Goal: Information Seeking & Learning: Learn about a topic

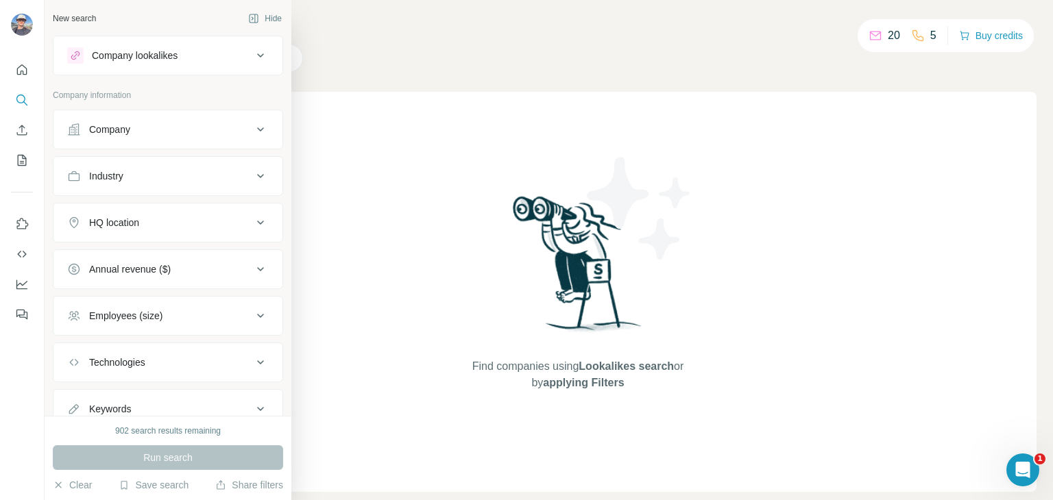
click at [110, 127] on div "Company" at bounding box center [109, 130] width 41 height 14
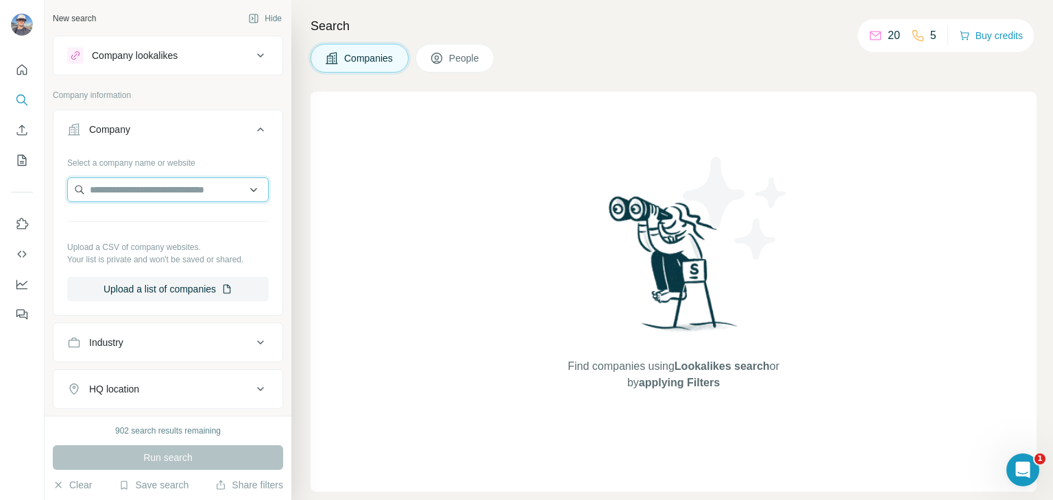
click at [178, 191] on input "text" at bounding box center [168, 190] width 202 height 25
type input "******"
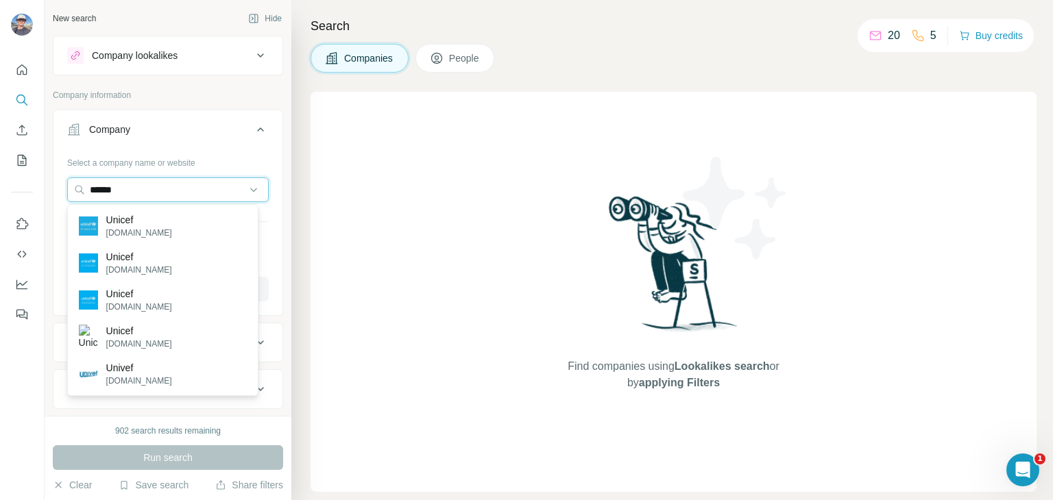
drag, startPoint x: 121, startPoint y: 199, endPoint x: 126, endPoint y: 206, distance: 9.3
click at [126, 206] on body "New search Hide Company lookalikes Company information Company Select a company…" at bounding box center [526, 250] width 1053 height 500
click at [137, 225] on p "Unicef" at bounding box center [139, 220] width 66 height 14
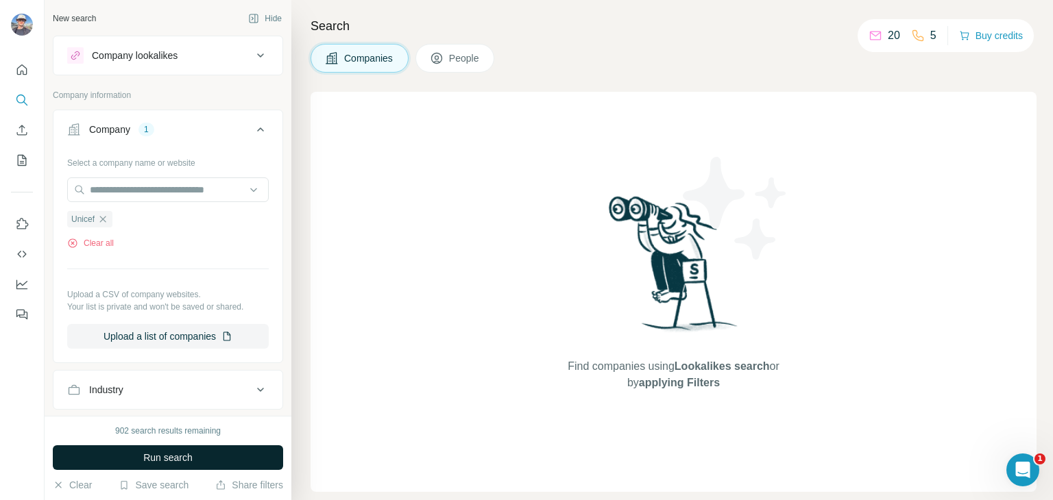
click at [165, 468] on button "Run search" at bounding box center [168, 458] width 230 height 25
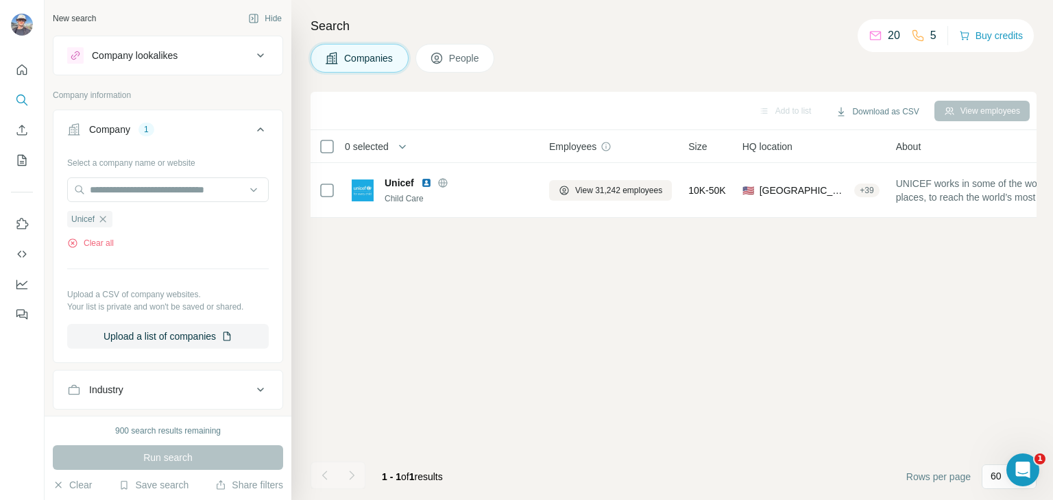
click at [452, 67] on button "People" at bounding box center [455, 58] width 80 height 29
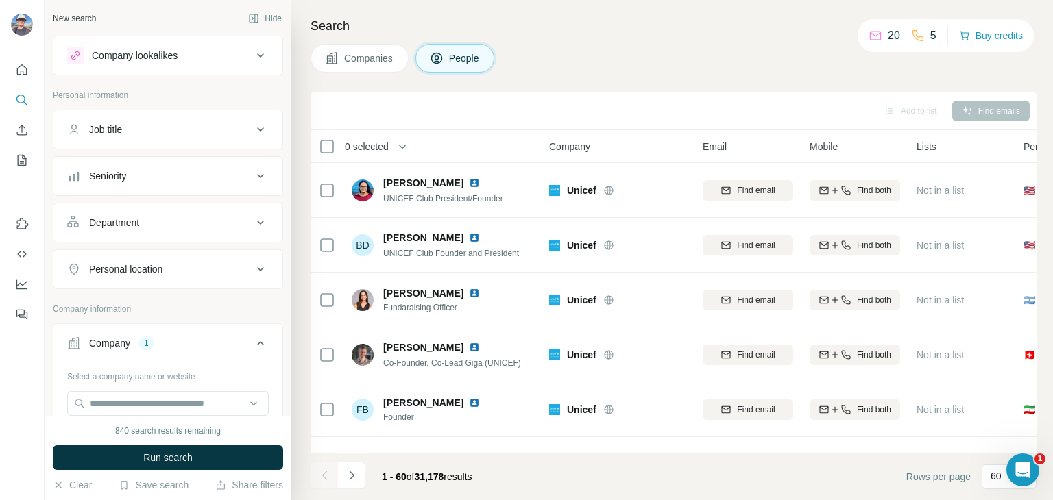
click at [206, 56] on div "Company lookalikes" at bounding box center [159, 55] width 185 height 16
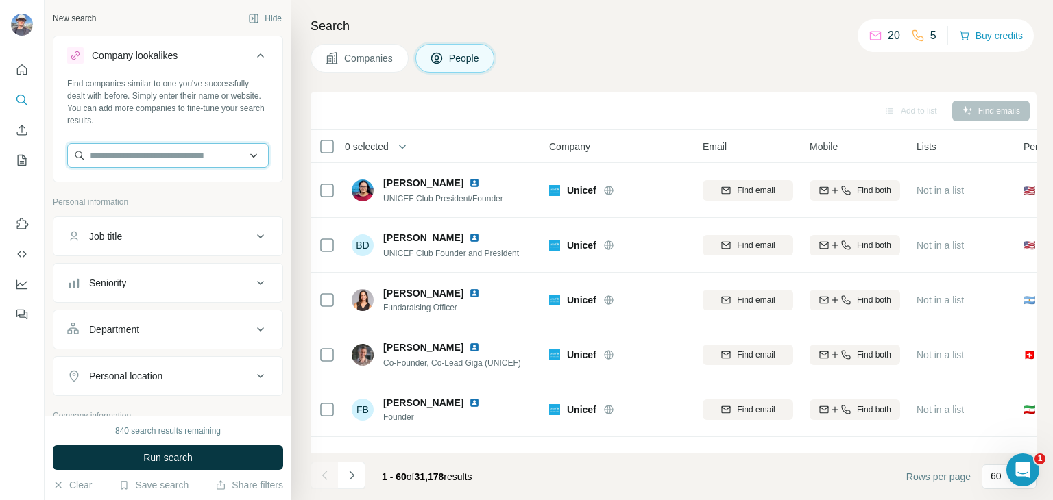
click at [190, 157] on input "text" at bounding box center [168, 155] width 202 height 25
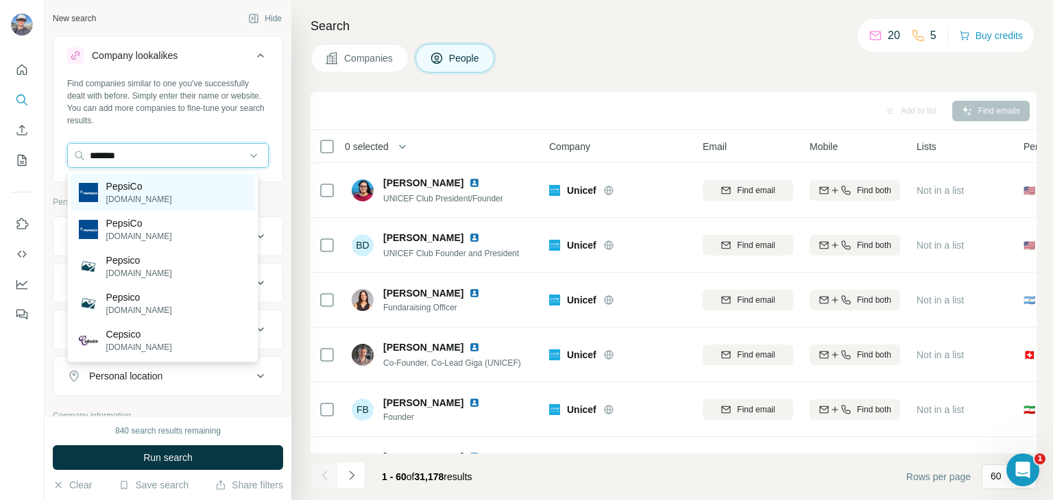
type input "*******"
click at [123, 201] on p "[DOMAIN_NAME]" at bounding box center [139, 199] width 66 height 12
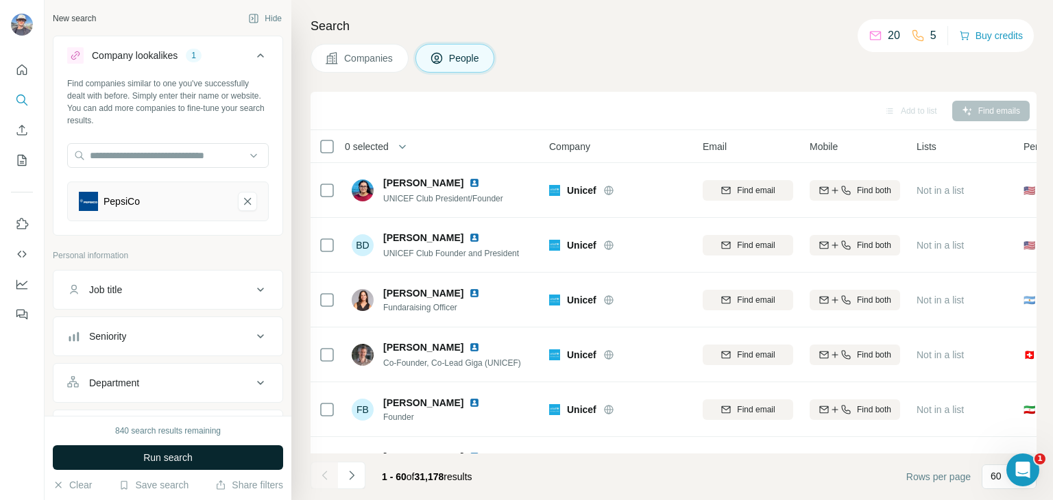
click at [167, 466] on button "Run search" at bounding box center [168, 458] width 230 height 25
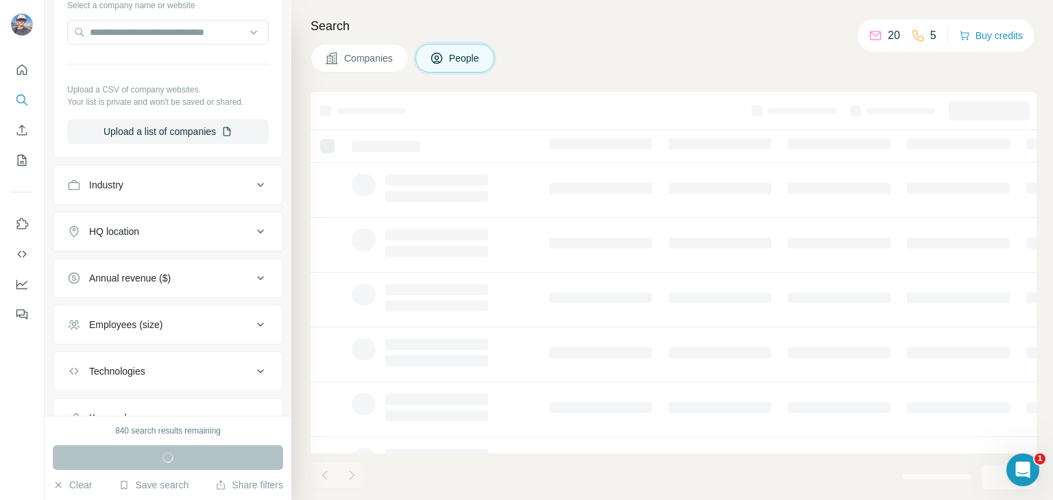
scroll to position [540, 0]
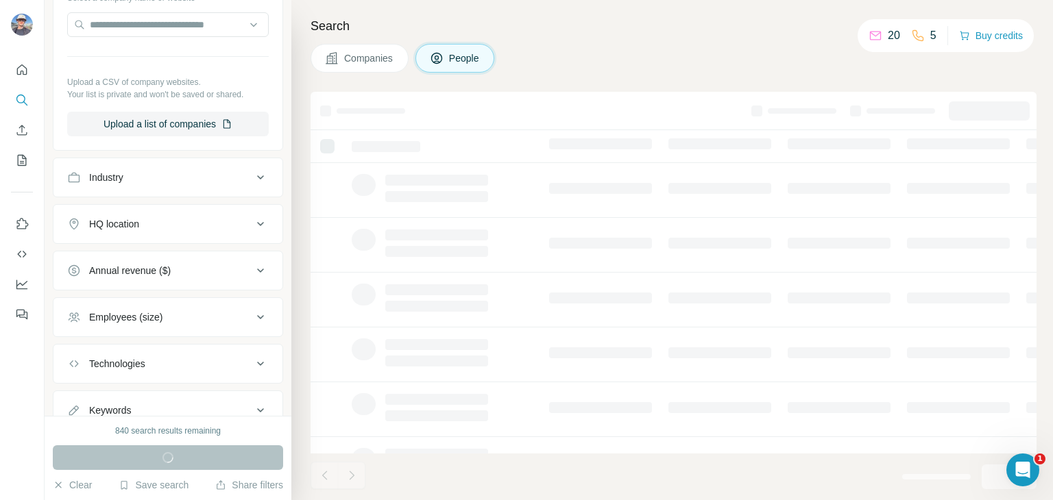
click at [252, 216] on icon at bounding box center [260, 224] width 16 height 16
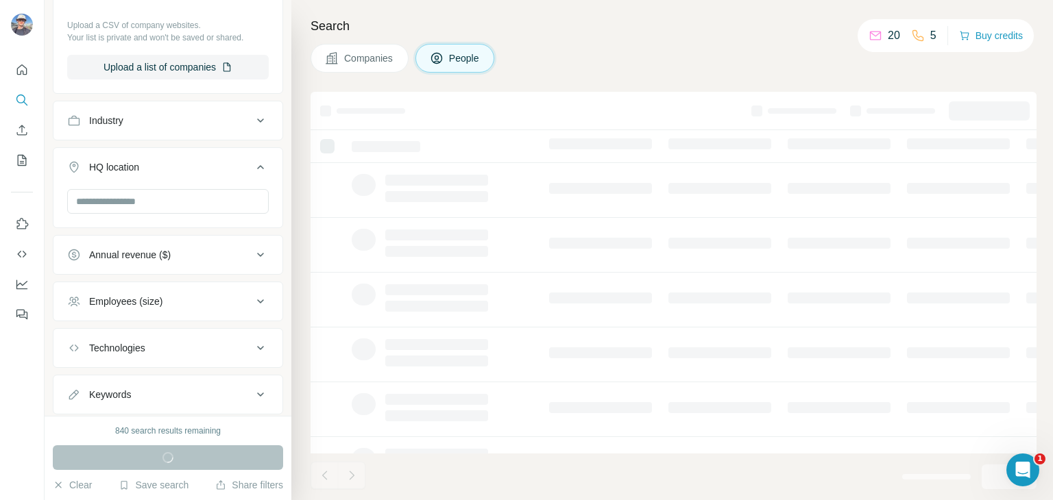
scroll to position [588, 0]
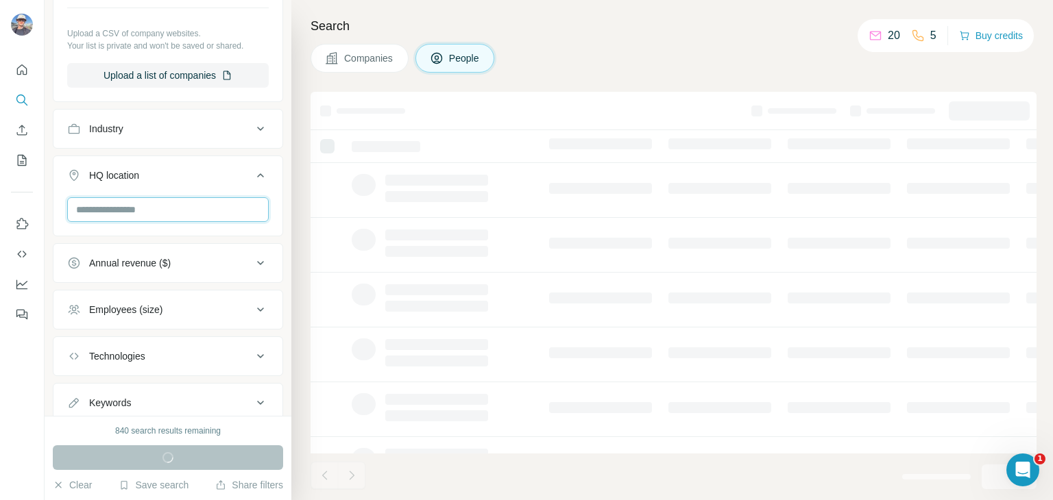
click at [166, 206] on input "text" at bounding box center [168, 209] width 202 height 25
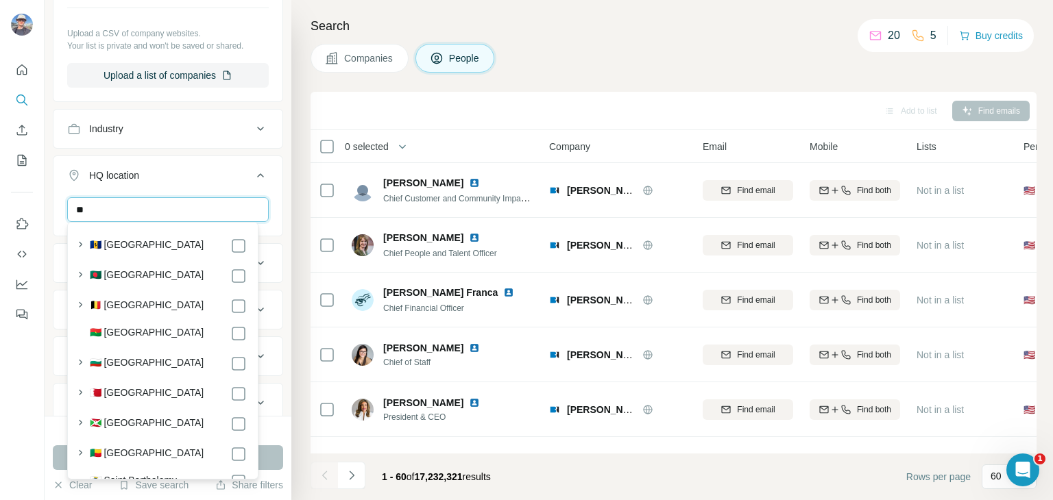
scroll to position [498, 0]
type input "**"
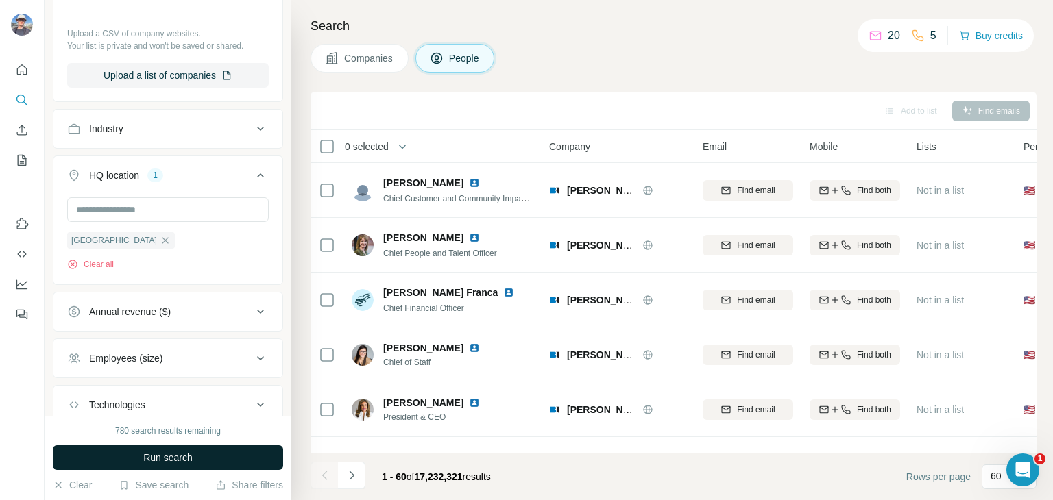
click at [267, 464] on button "Run search" at bounding box center [168, 458] width 230 height 25
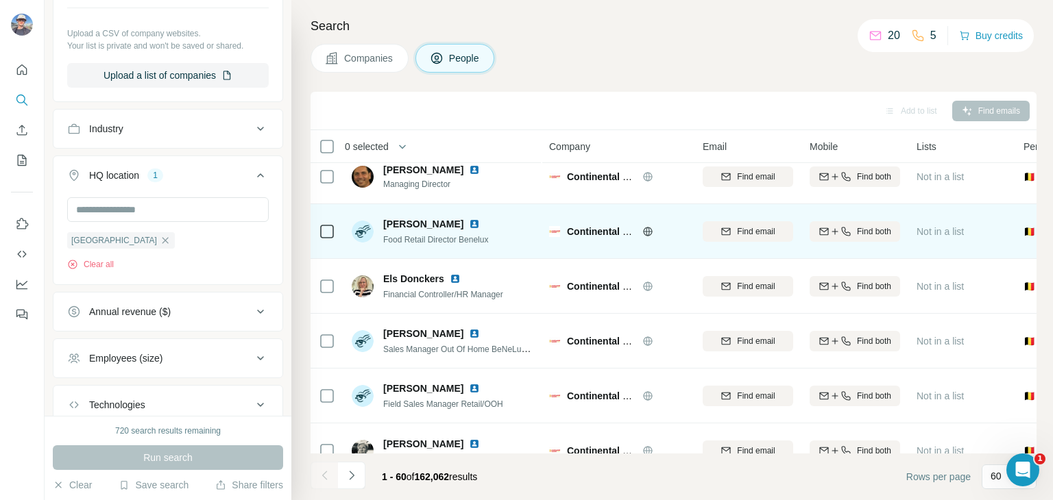
scroll to position [16, 0]
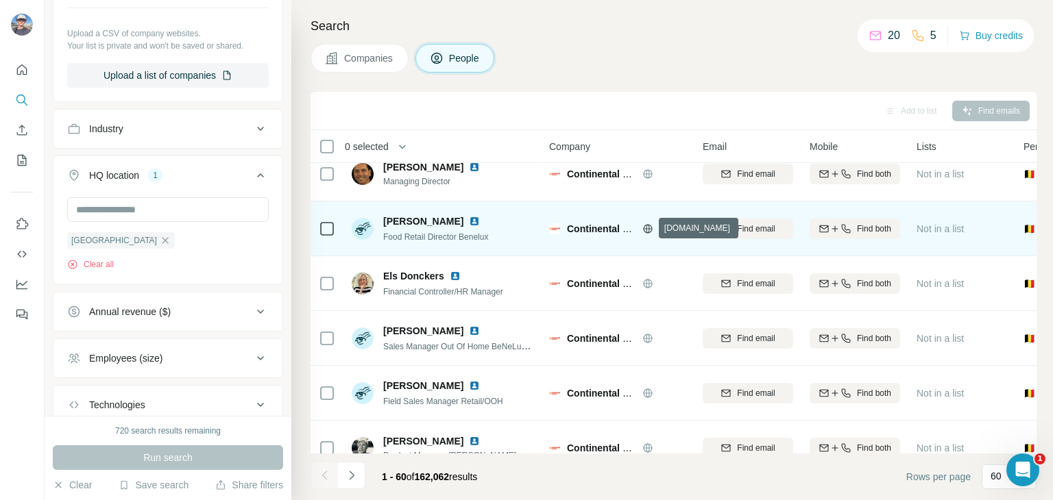
click at [649, 228] on icon at bounding box center [647, 228] width 3 height 9
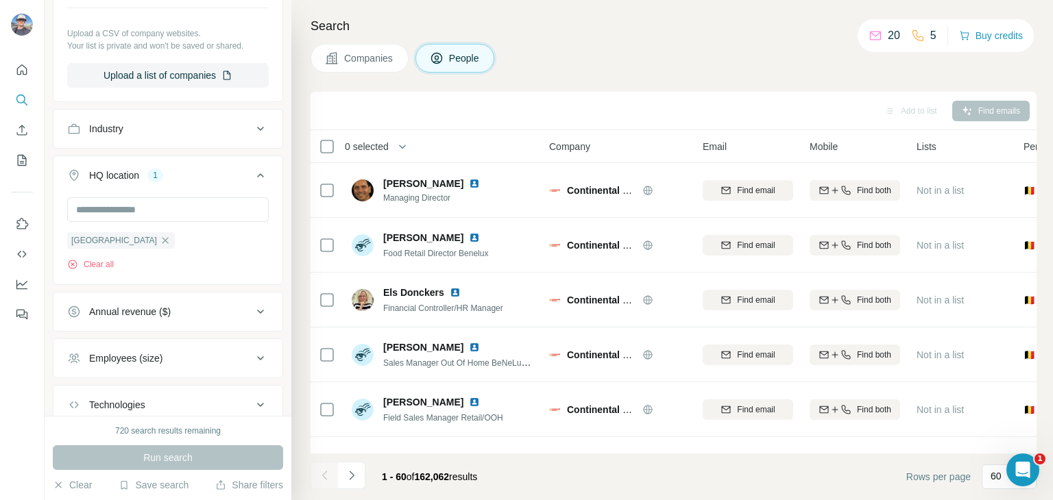
scroll to position [0, 0]
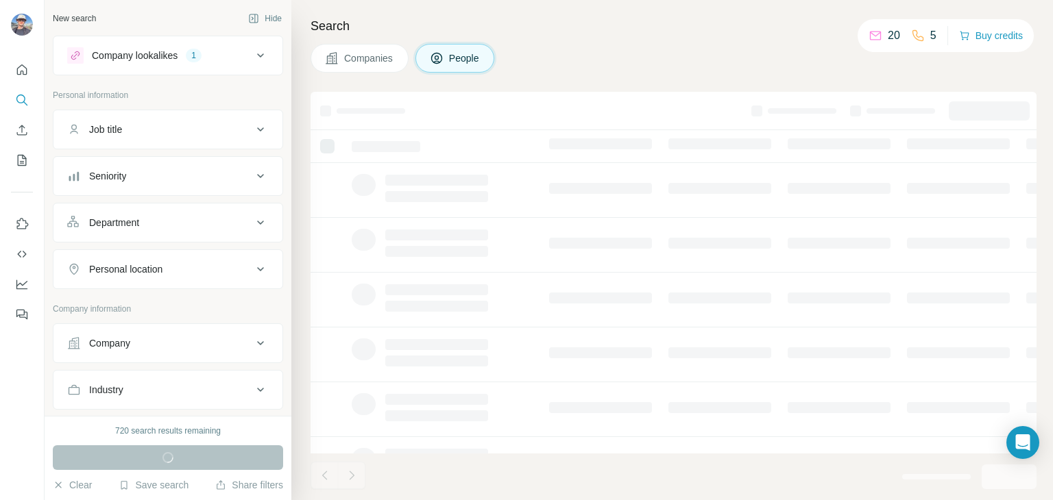
click at [36, 23] on div at bounding box center [24, 26] width 40 height 45
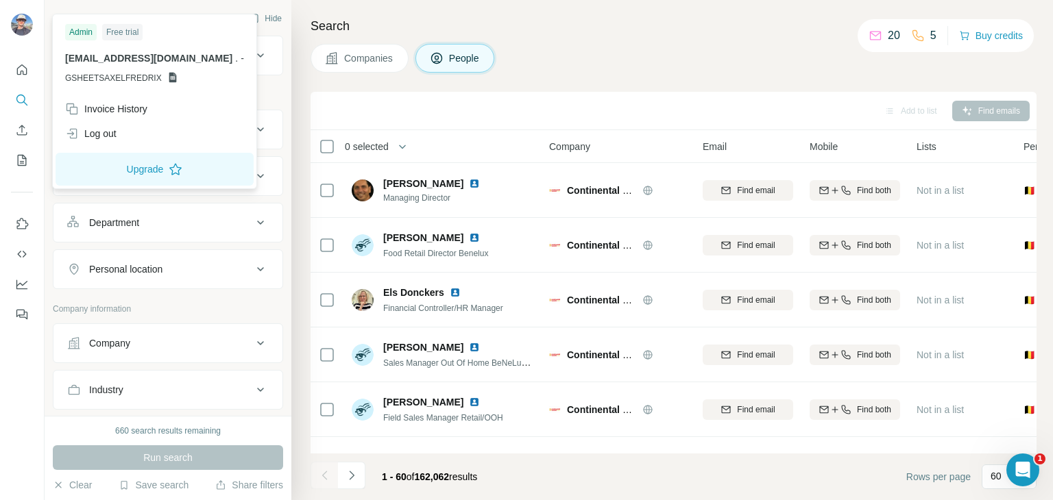
click at [123, 31] on div "Free trial" at bounding box center [122, 32] width 40 height 16
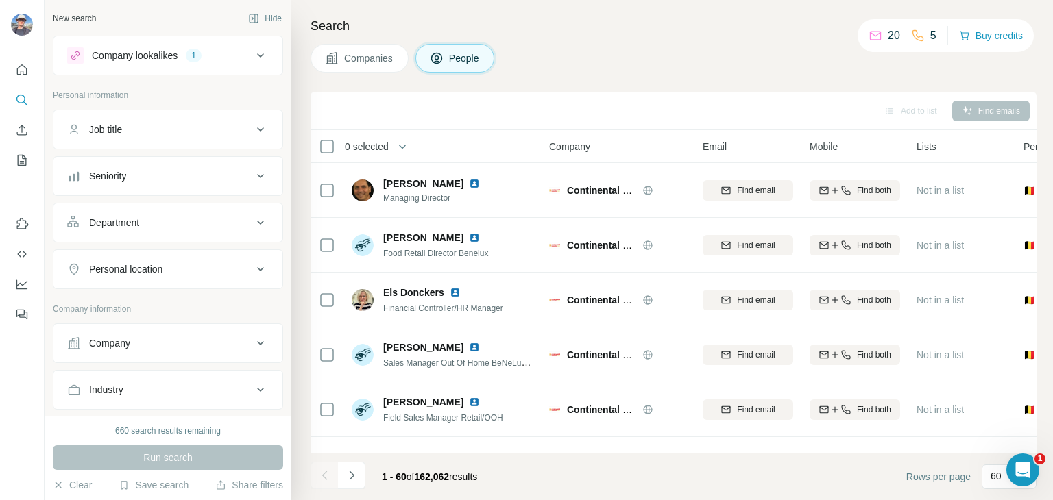
click at [702, 62] on div "Companies People" at bounding box center [674, 58] width 726 height 29
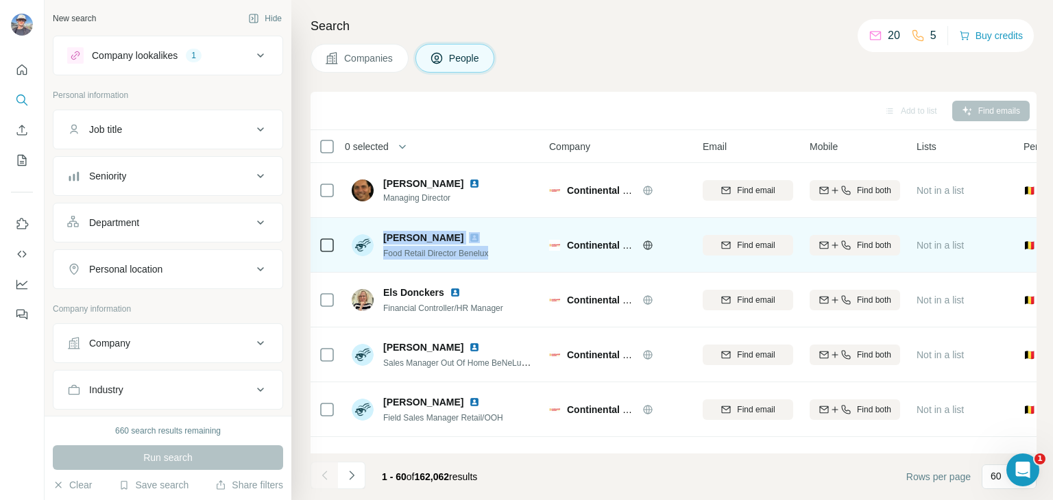
drag, startPoint x: 381, startPoint y: 234, endPoint x: 494, endPoint y: 255, distance: 115.1
click at [494, 255] on div "Sandro De Cock Food Retail Director Benelux" at bounding box center [443, 245] width 182 height 38
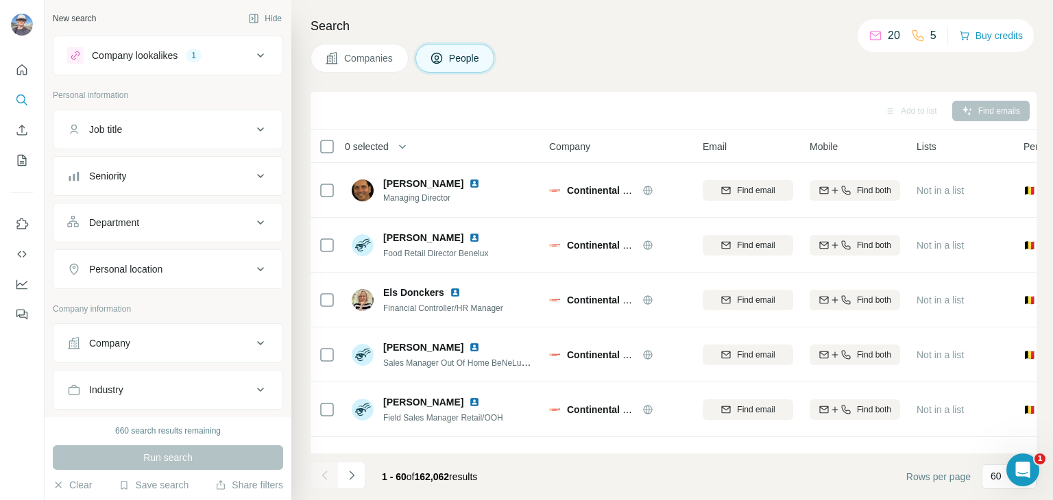
click at [531, 56] on div "Companies People" at bounding box center [674, 58] width 726 height 29
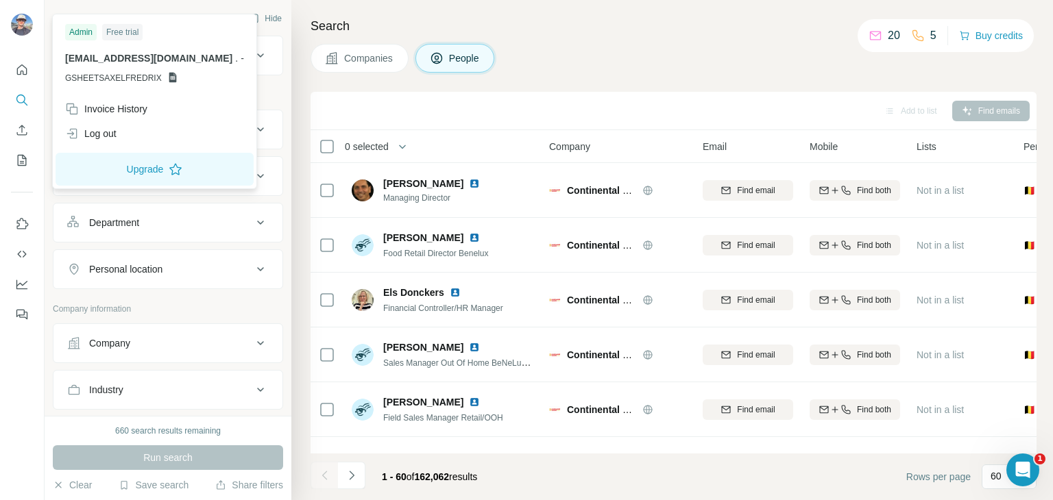
click at [20, 27] on img at bounding box center [22, 25] width 22 height 22
click at [129, 135] on div "Log out" at bounding box center [154, 133] width 195 height 25
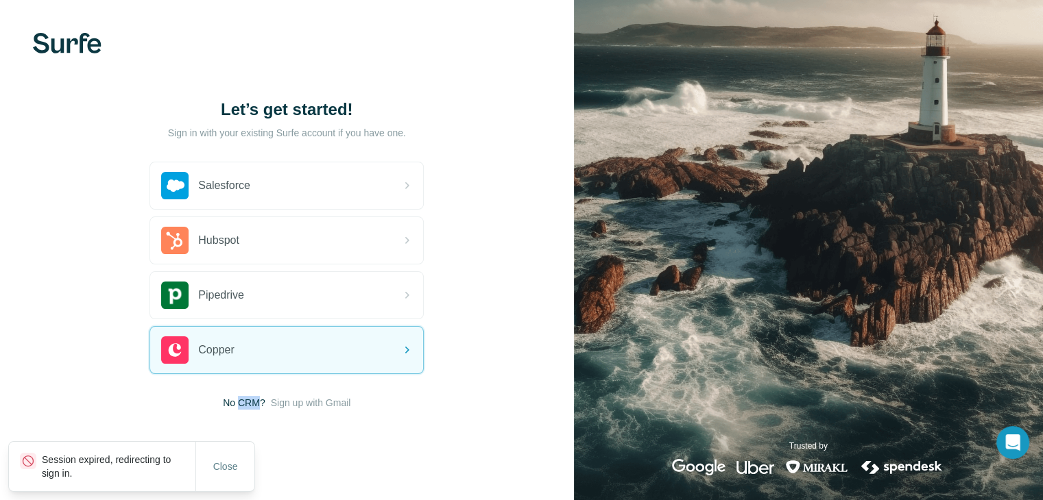
click at [247, 400] on span "No CRM?" at bounding box center [244, 403] width 42 height 14
click at [669, 468] on div "Trusted by" at bounding box center [808, 458] width 469 height 36
click at [699, 466] on img at bounding box center [698, 467] width 53 height 16
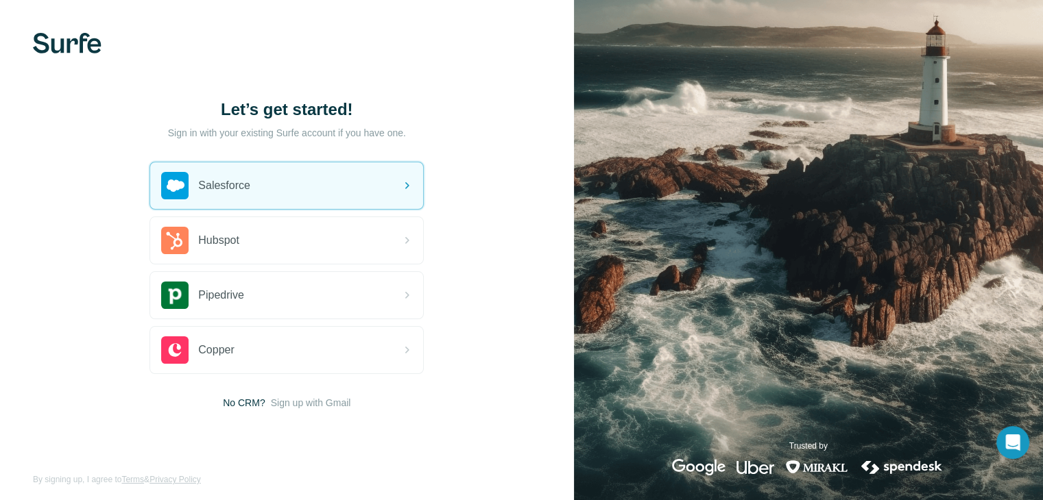
click at [260, 111] on h1 "Let’s get started!" at bounding box center [286, 110] width 274 height 22
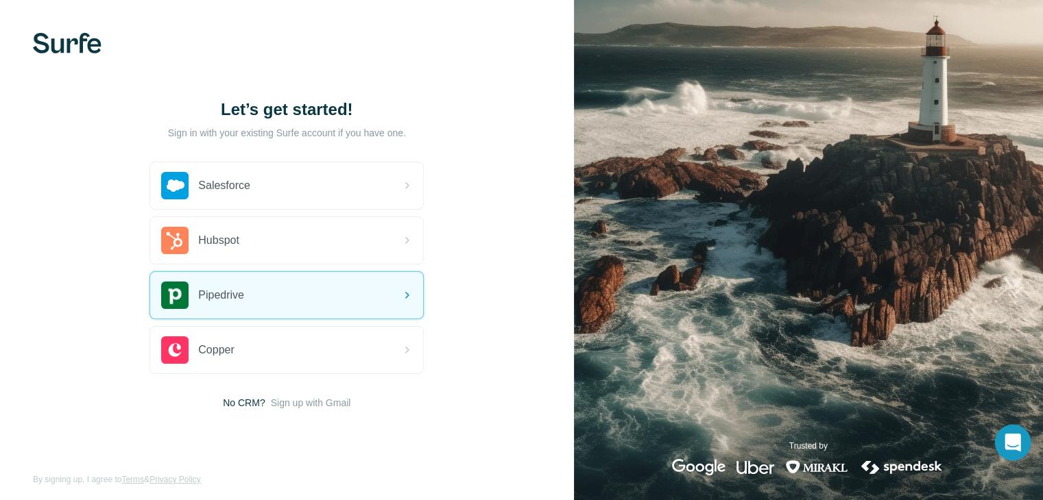
click at [1012, 452] on div "Open Intercom Messenger" at bounding box center [1013, 443] width 36 height 36
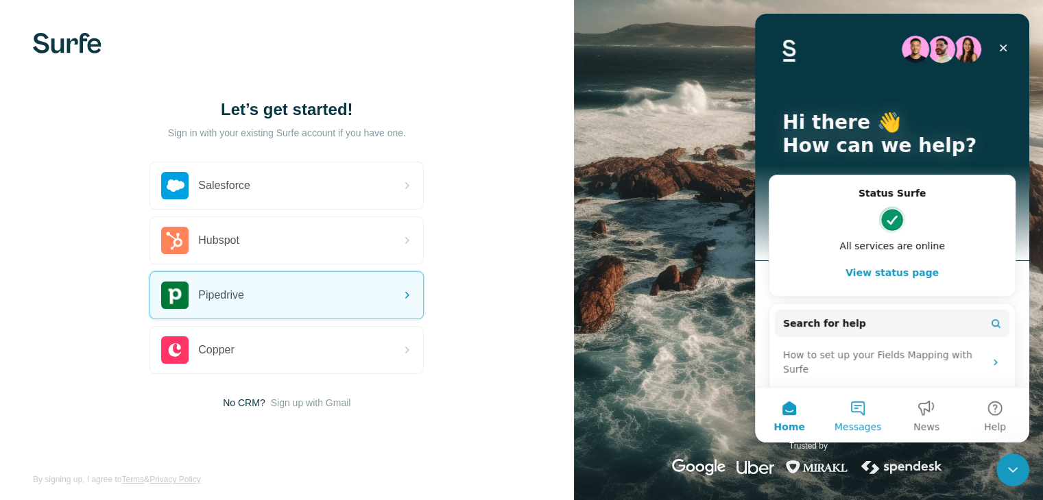
click at [867, 407] on button "Messages" at bounding box center [857, 415] width 69 height 55
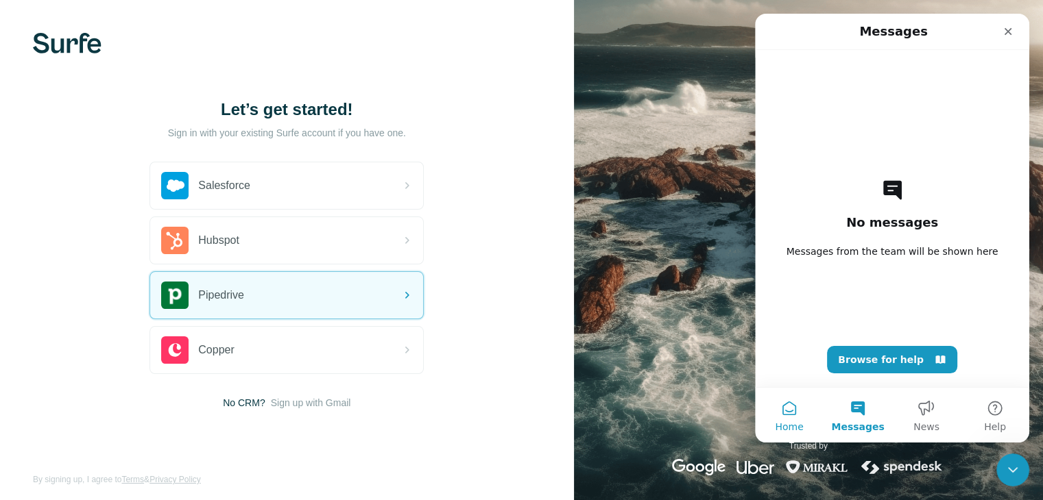
click at [788, 411] on button "Home" at bounding box center [789, 415] width 69 height 55
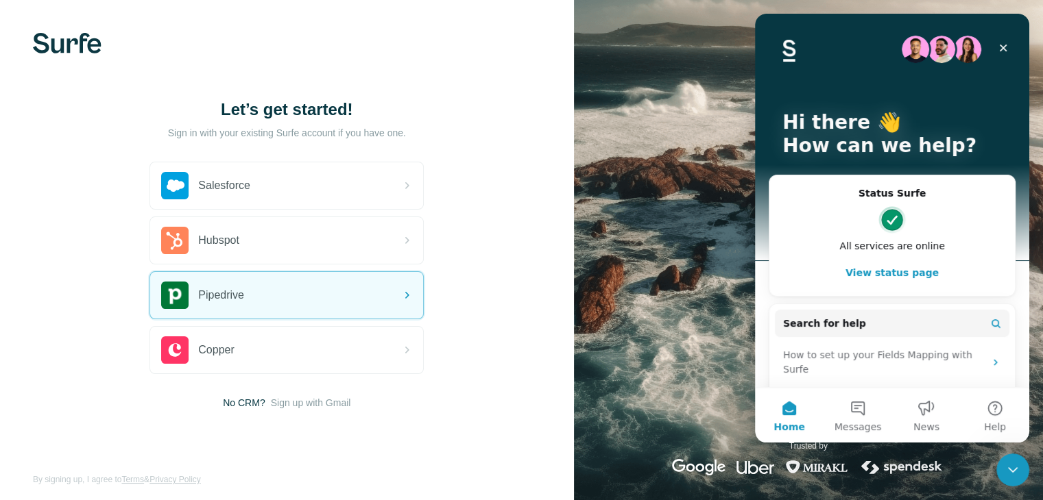
click at [888, 277] on button "View status page" at bounding box center [892, 272] width 218 height 27
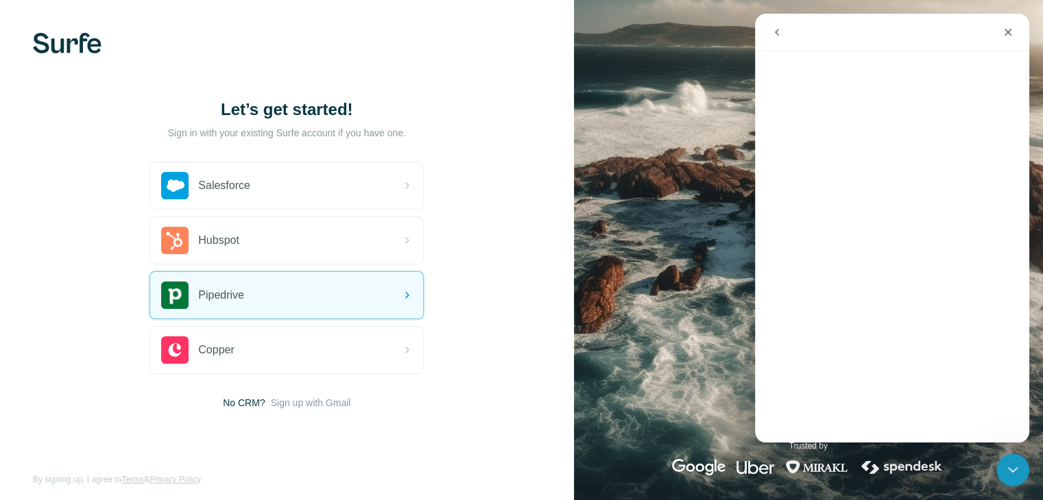
click at [776, 25] on button "go back" at bounding box center [777, 32] width 26 height 26
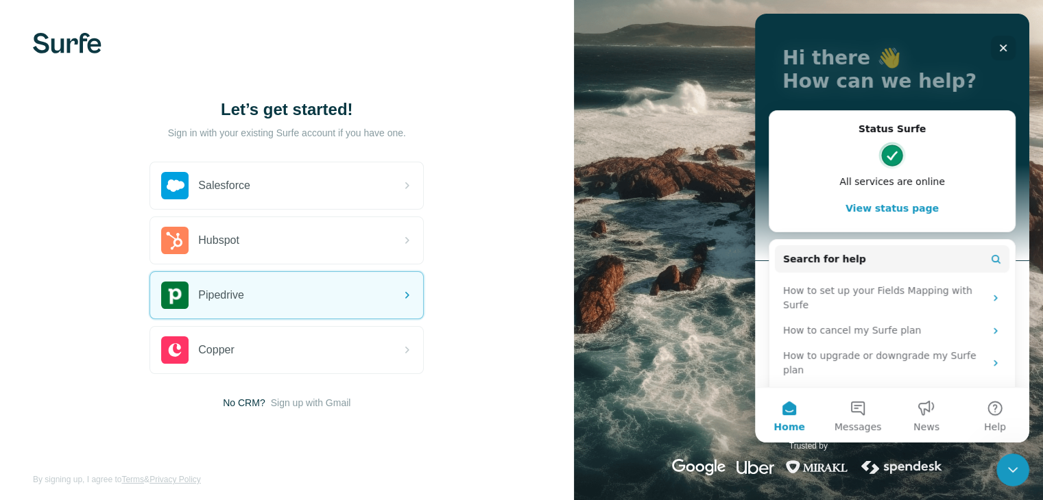
scroll to position [123, 0]
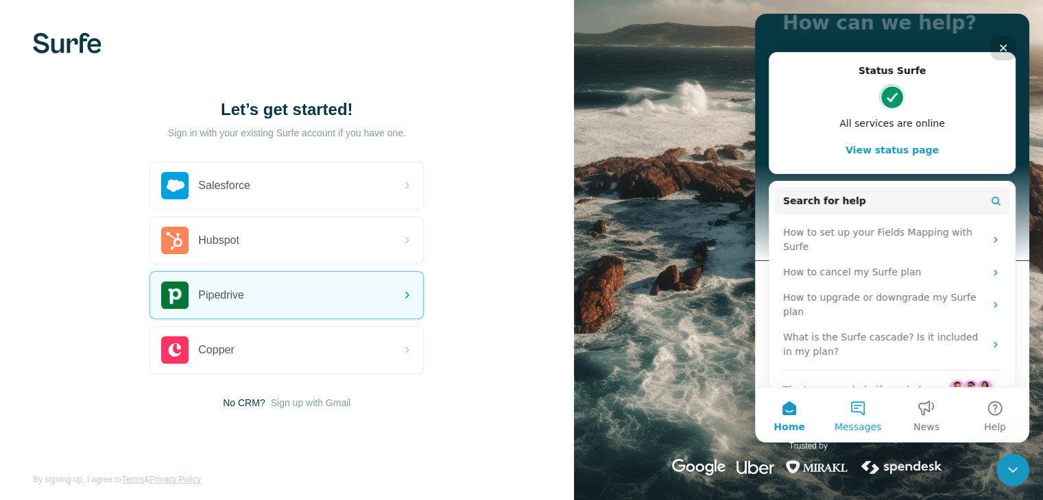
click at [859, 424] on span "Messages" at bounding box center [857, 427] width 47 height 10
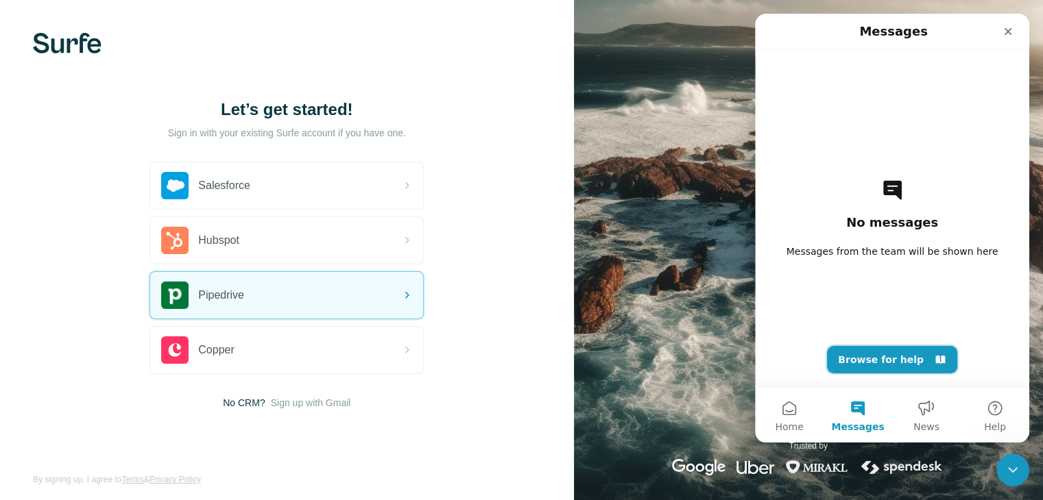
click at [876, 363] on button "Browse for help" at bounding box center [892, 359] width 130 height 27
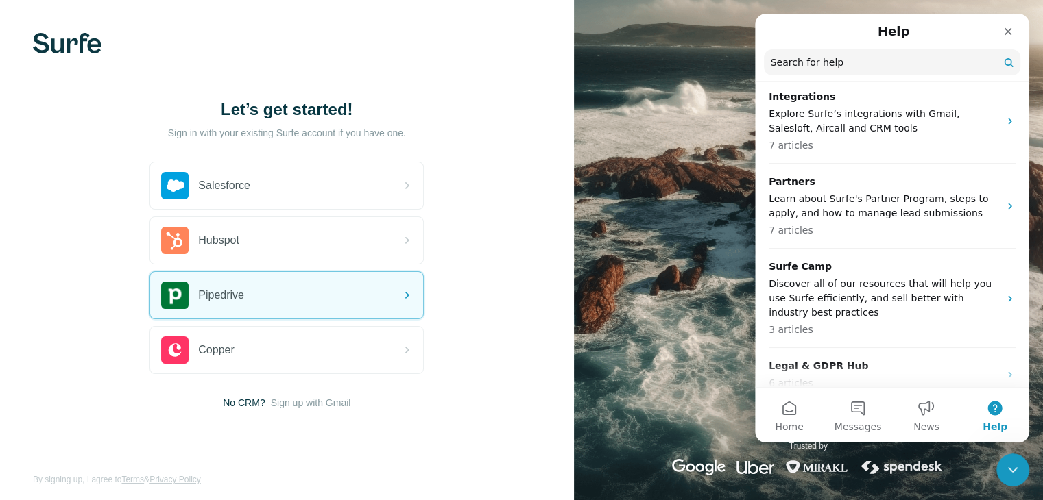
scroll to position [0, 0]
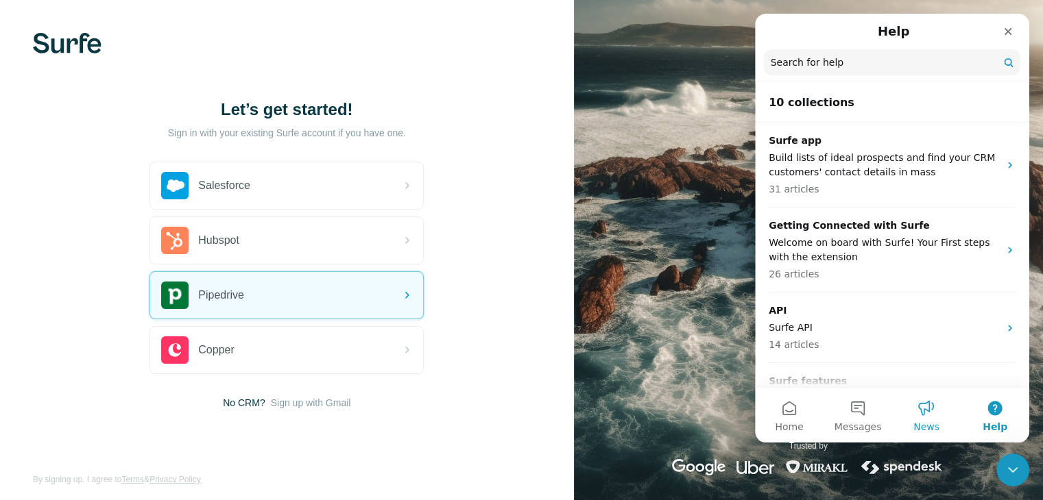
click at [930, 417] on button "News" at bounding box center [926, 415] width 69 height 55
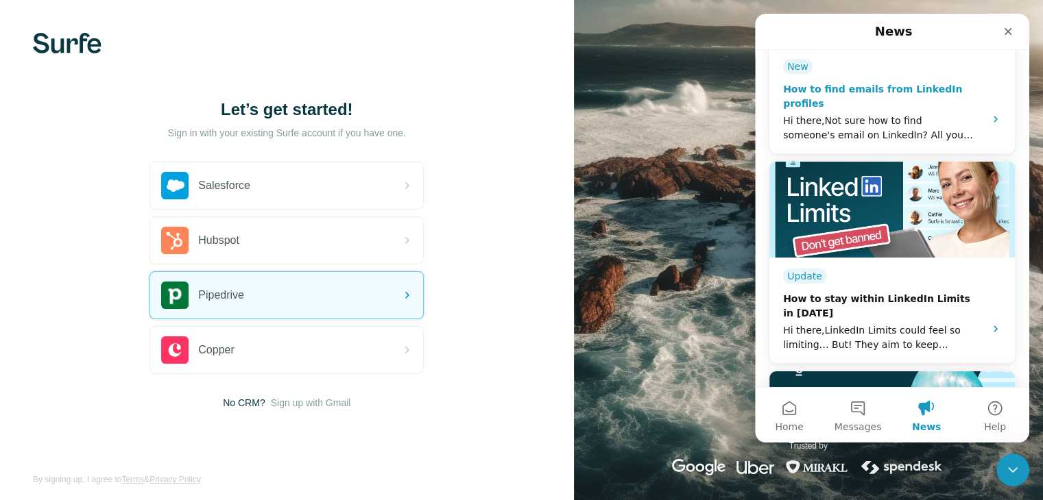
scroll to position [523, 0]
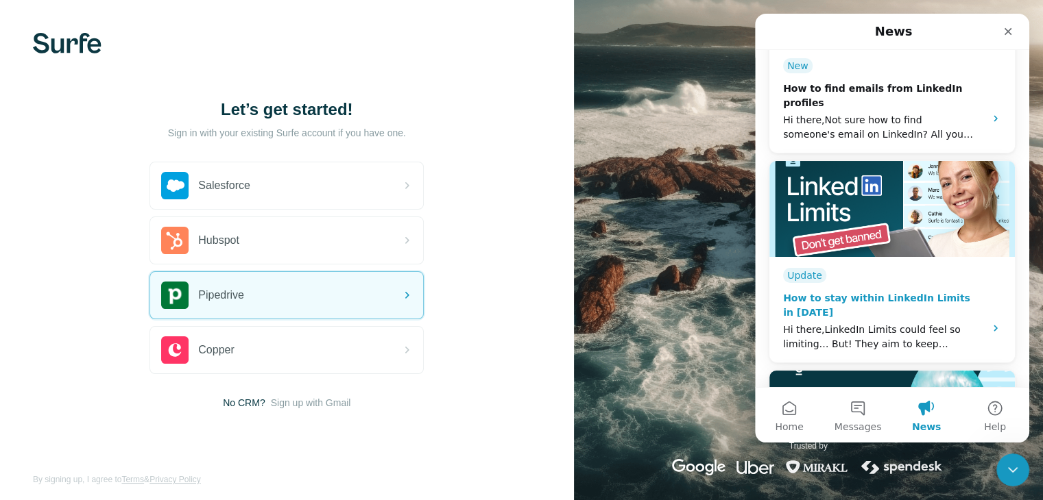
click at [855, 291] on div "How to stay within LinkedIn Limits in 2025" at bounding box center [879, 305] width 193 height 29
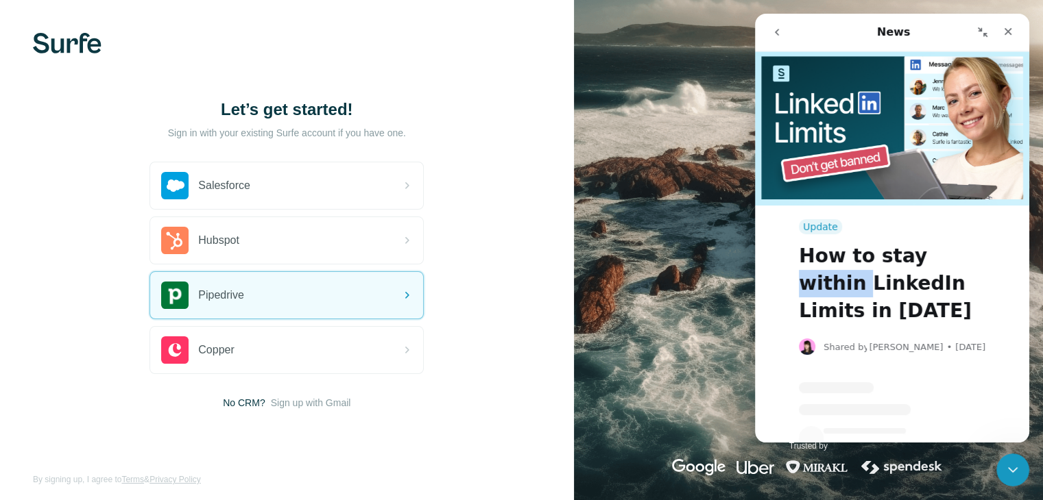
click at [1027, 278] on div "Update How to stay within LinkedIn Limits in 2025 Shared by Marta • 31w ago" at bounding box center [892, 282] width 274 height 463
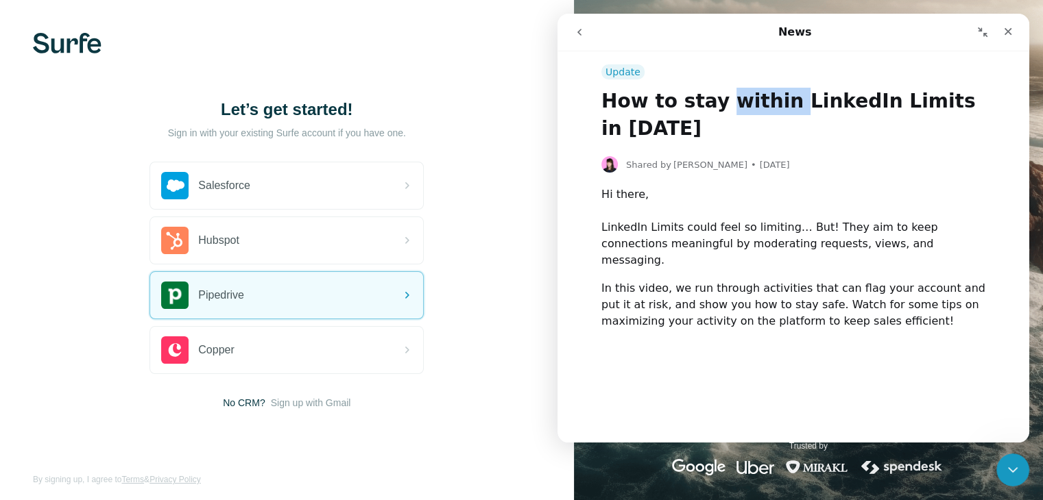
scroll to position [263, 0]
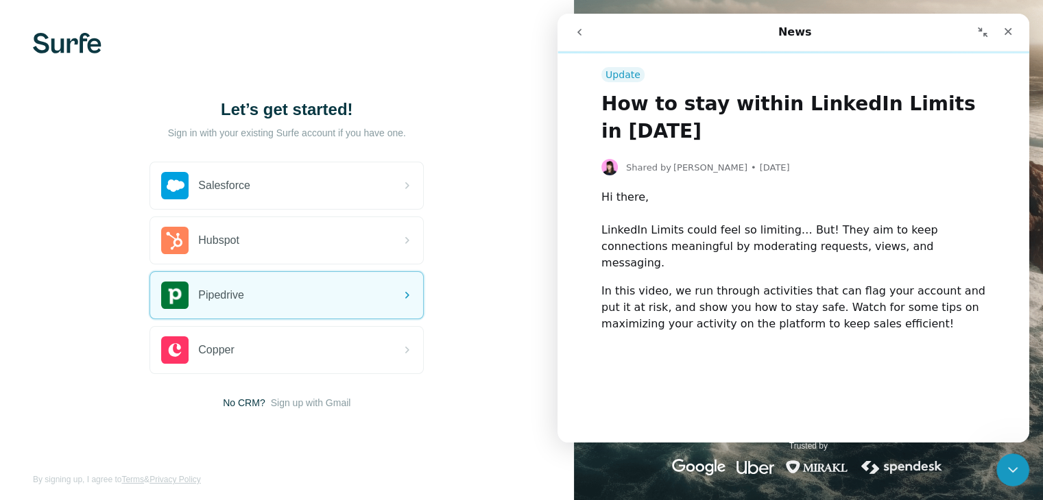
click at [993, 385] on div "Update How to stay within LinkedIn Limits in 2025 Shared by Marta • 31w ago Hi …" at bounding box center [793, 301] width 472 height 496
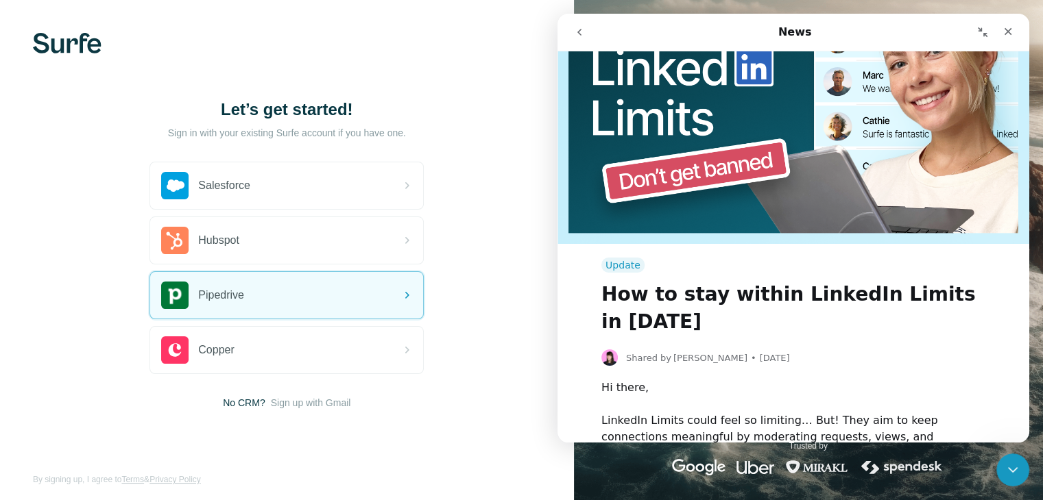
scroll to position [0, 0]
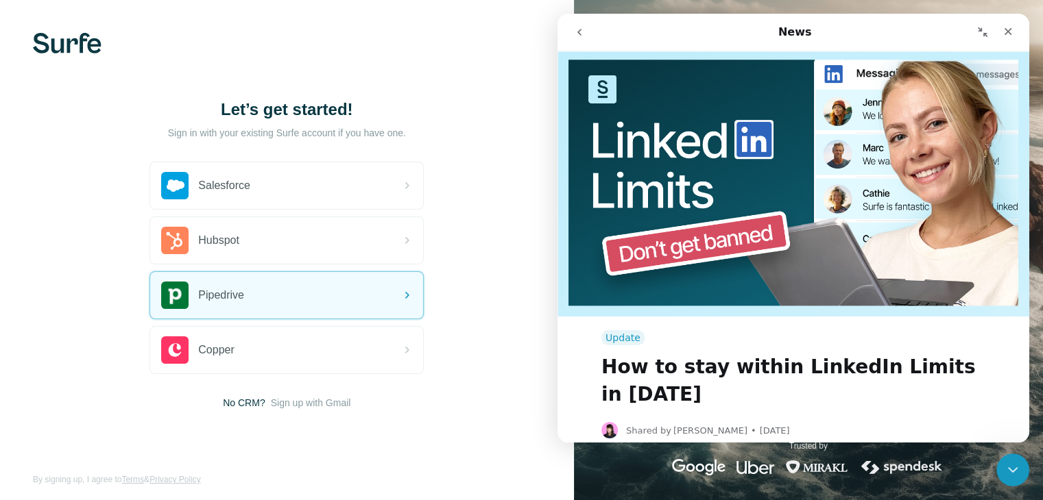
click at [860, 165] on img "Intercom messenger" at bounding box center [793, 183] width 472 height 265
click at [1004, 33] on icon "Close" at bounding box center [1007, 31] width 11 height 11
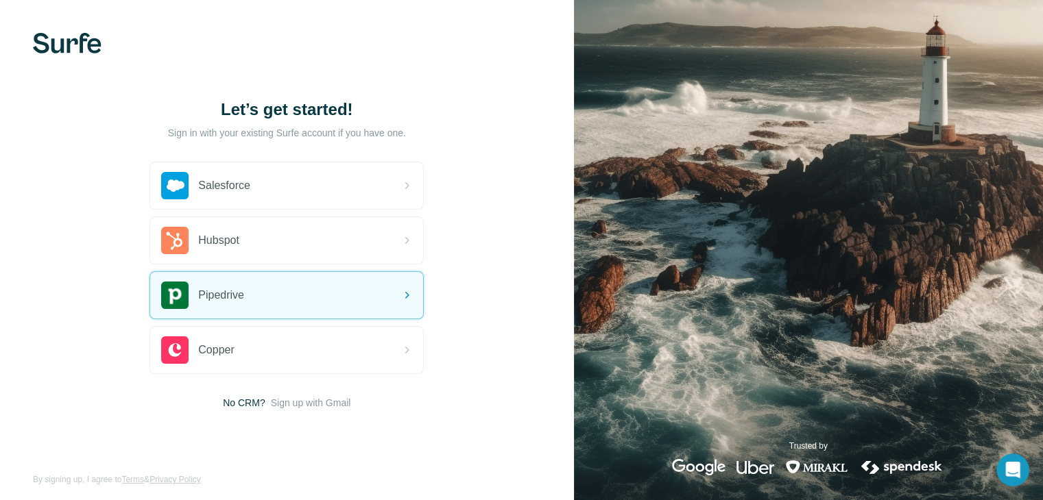
scroll to position [8, 0]
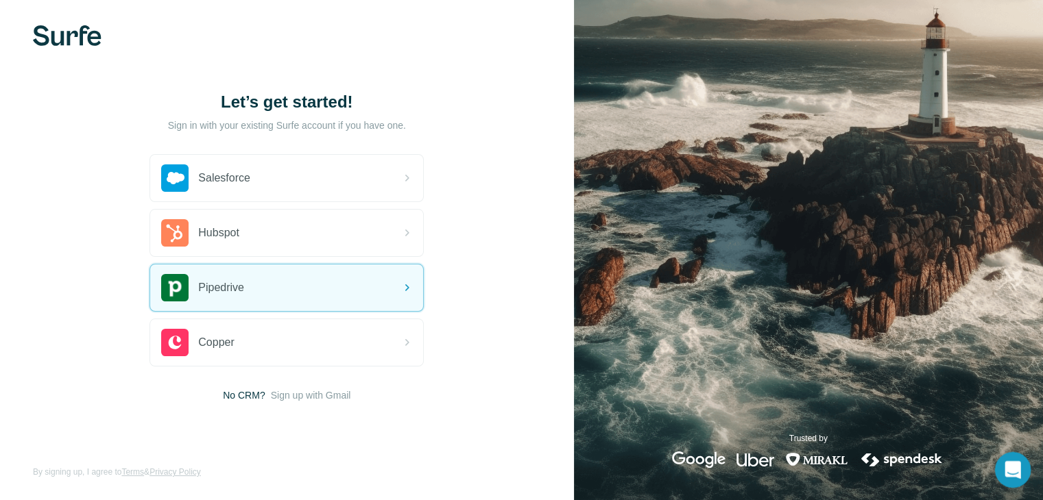
click at [1012, 463] on icon "Open Intercom Messenger" at bounding box center [1011, 468] width 23 height 23
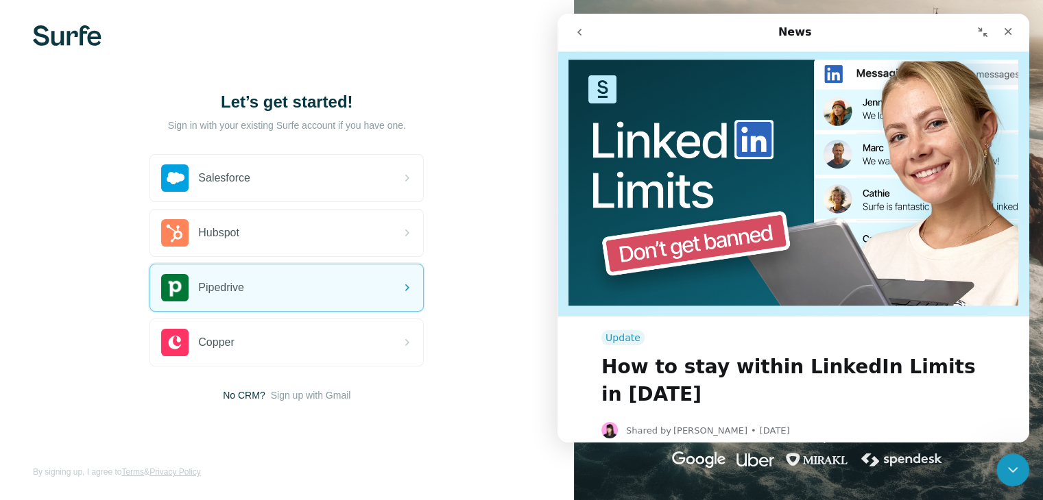
scroll to position [346, 0]
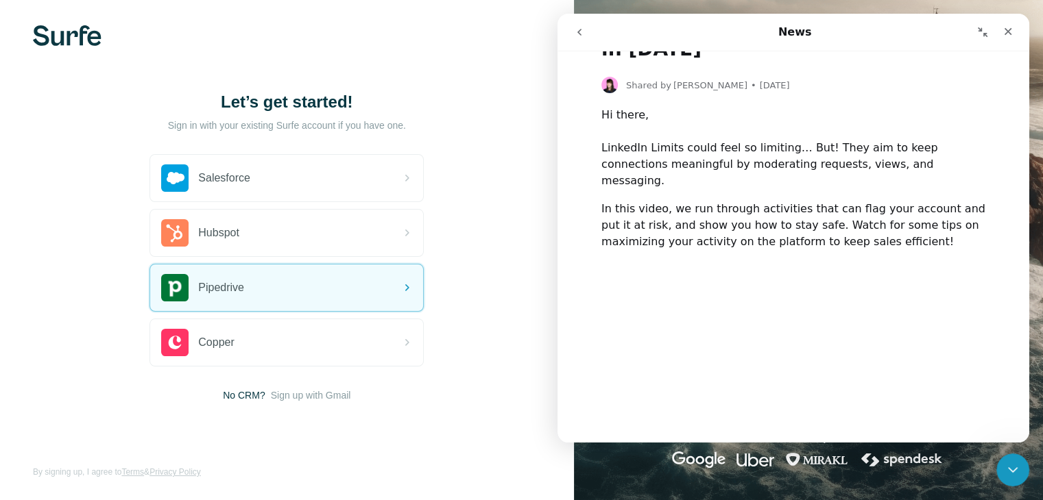
click at [901, 455] on img at bounding box center [901, 460] width 85 height 16
click at [1000, 28] on div "Close" at bounding box center [1007, 31] width 25 height 25
